Goal: Task Accomplishment & Management: Manage account settings

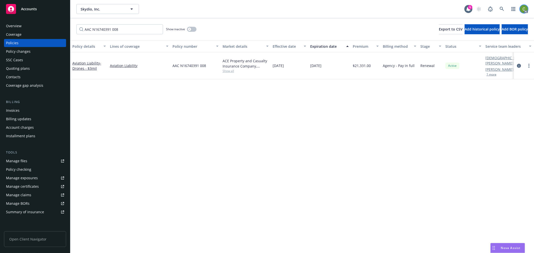
click at [522, 8] on img at bounding box center [524, 9] width 8 height 8
click at [503, 23] on link "Log out" at bounding box center [503, 23] width 50 height 10
